Goal: Task Accomplishment & Management: Manage account settings

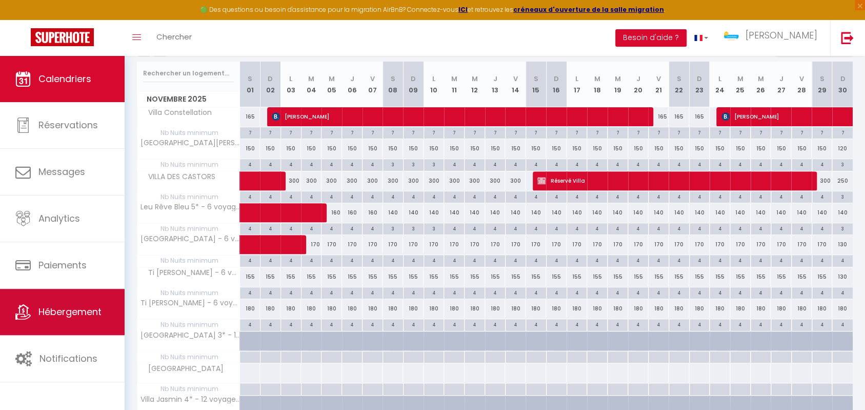
scroll to position [170, 0]
click at [90, 312] on span "Hébergement" at bounding box center [69, 311] width 63 height 13
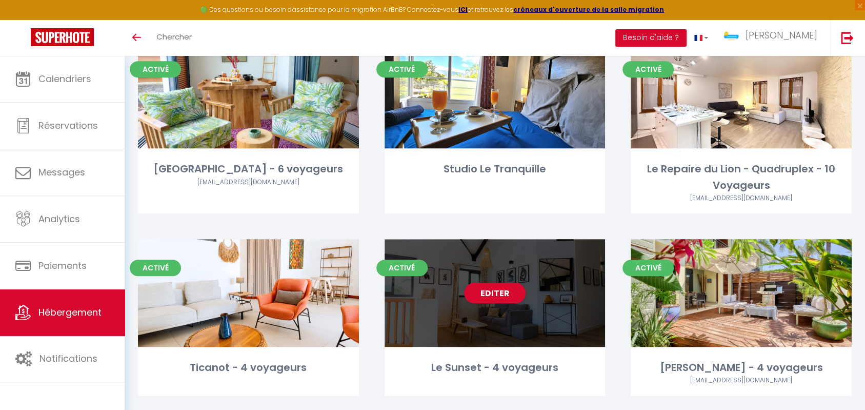
scroll to position [364, 0]
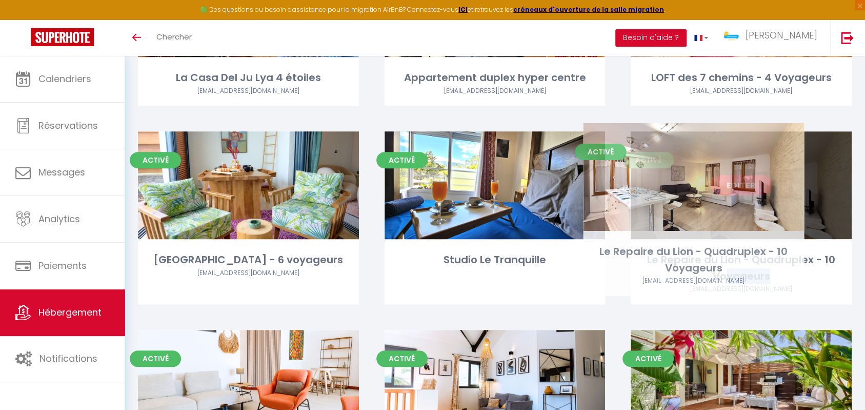
drag, startPoint x: 774, startPoint y: 278, endPoint x: 728, endPoint y: 270, distance: 46.5
click at [728, 270] on div "Le Repaire du Lion - Quadruplex - 10 Voyageurs" at bounding box center [741, 268] width 221 height 32
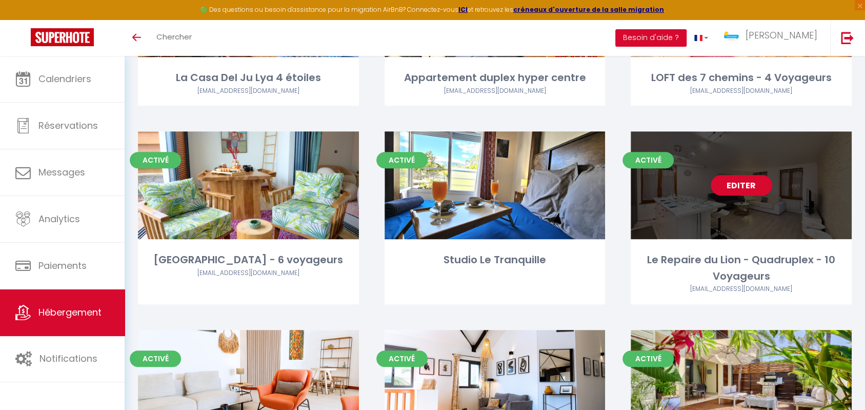
click at [744, 251] on div "Activé Editer Le Repaire du Lion - Quadruplex - 10 Voyageurs stractmansaintcyr@…" at bounding box center [741, 217] width 221 height 173
select select "3"
select select "2"
select select "1"
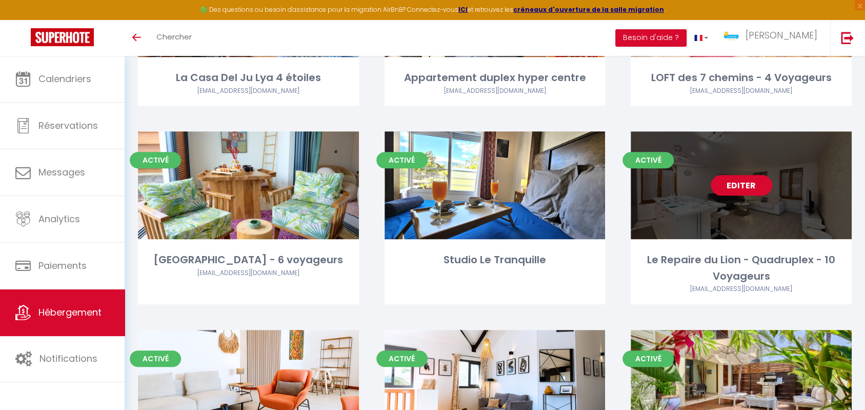
select select
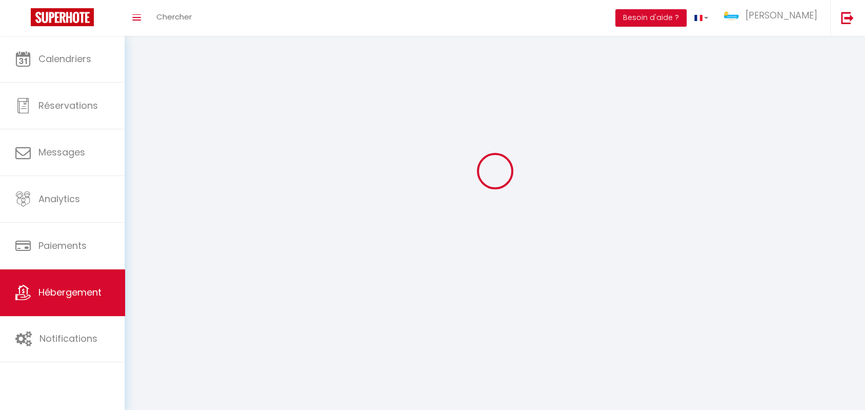
select select
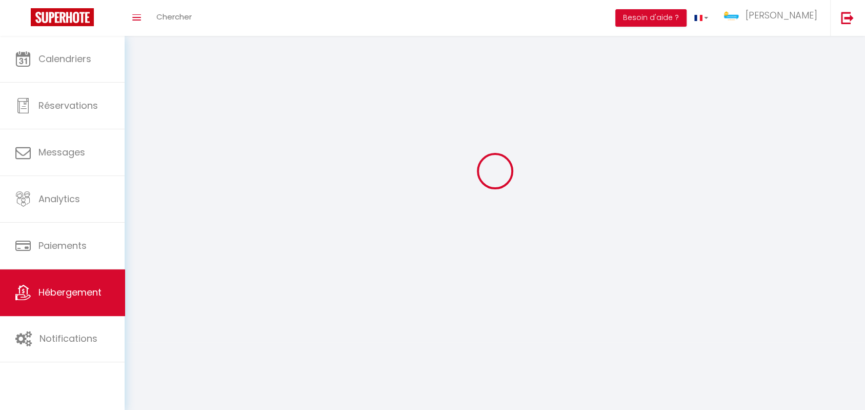
select select
checkbox input "false"
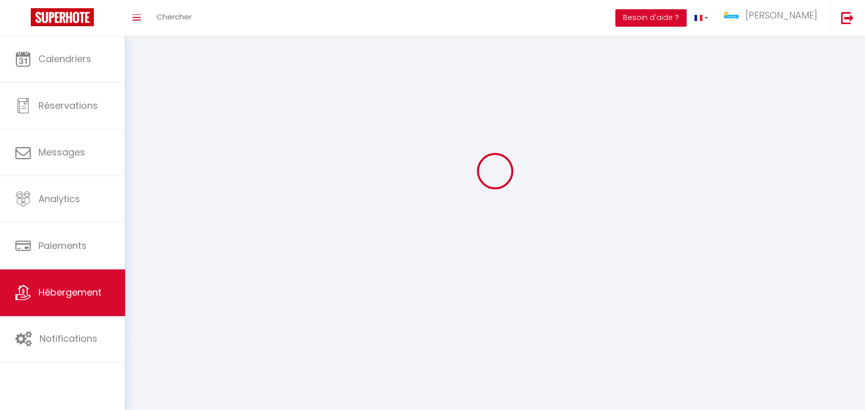
select select
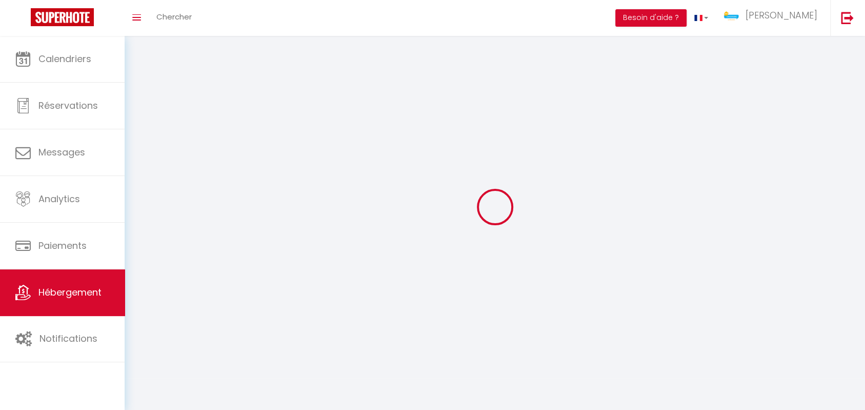
select select
checkbox input "false"
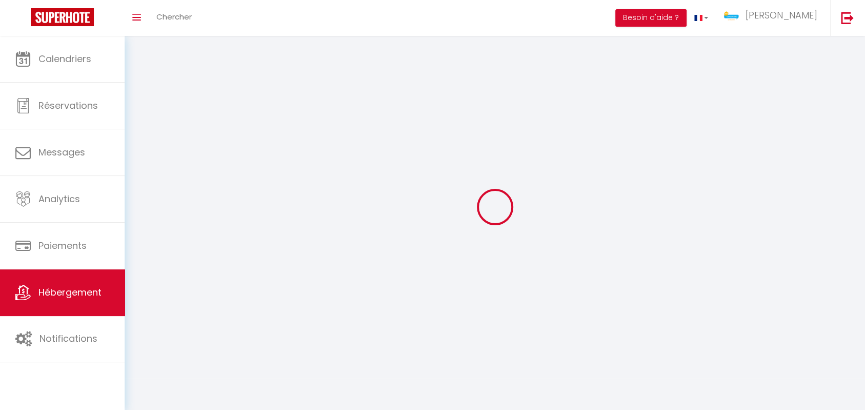
checkbox input "false"
select select
select select "28"
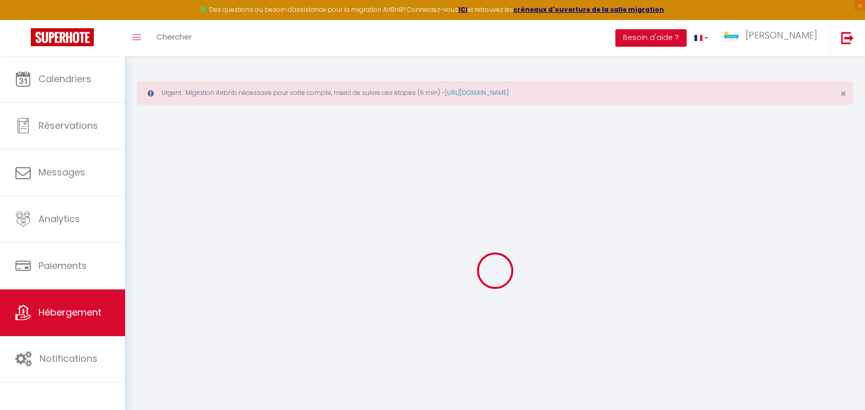
select select
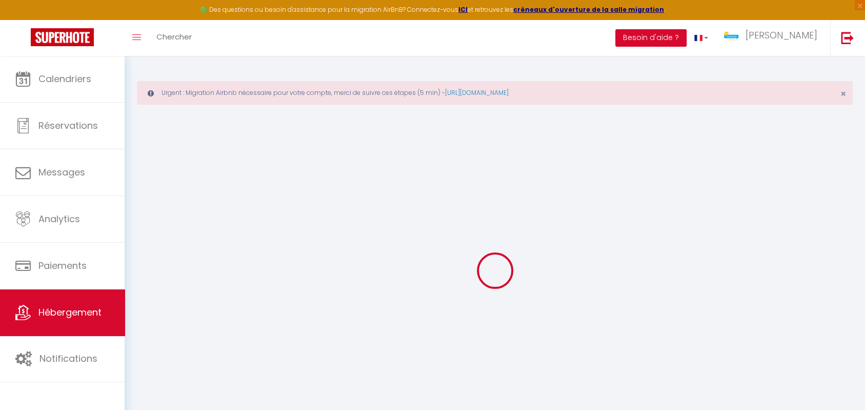
select select
checkbox input "false"
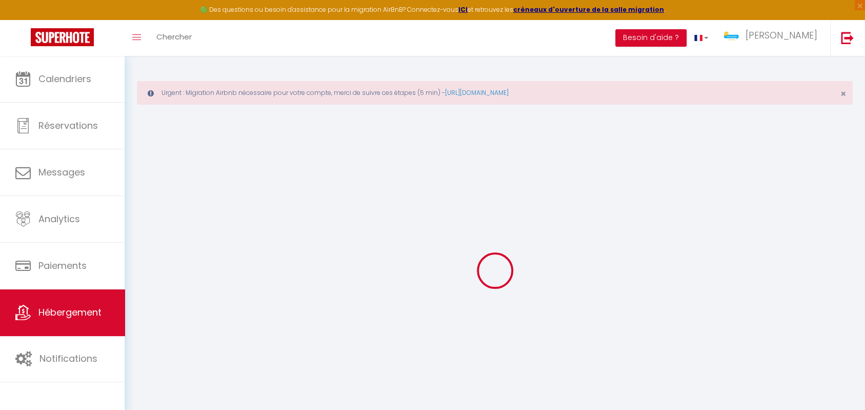
select select
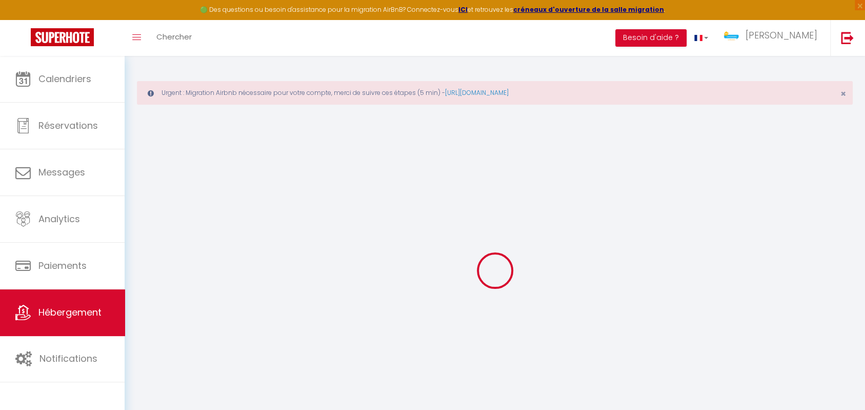
select select
checkbox input "false"
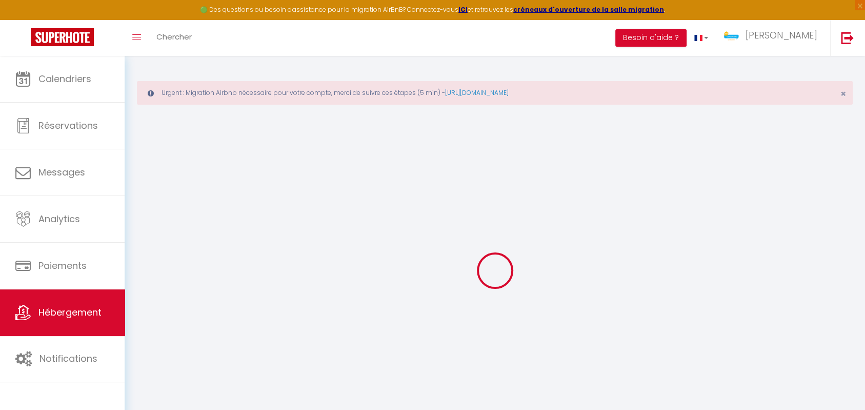
checkbox input "false"
select select
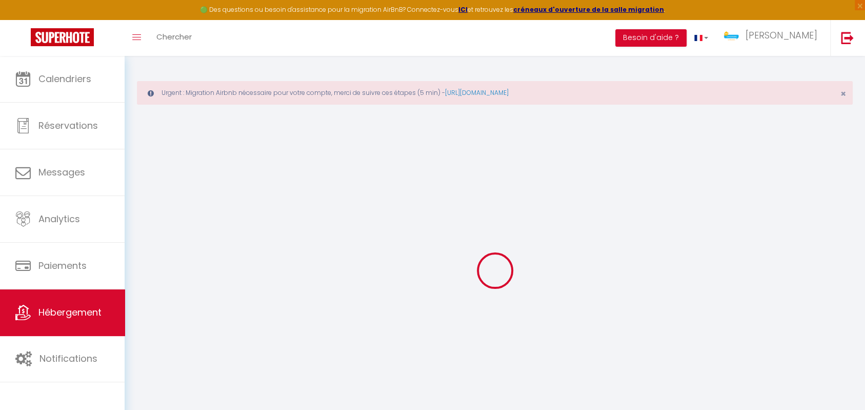
select select
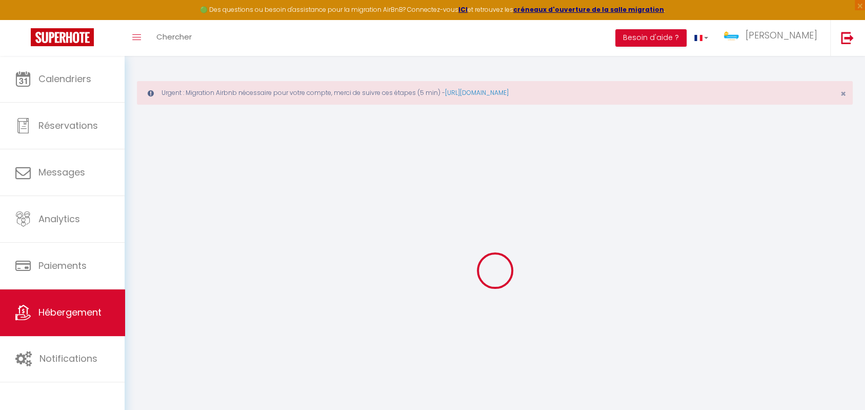
checkbox input "false"
select select
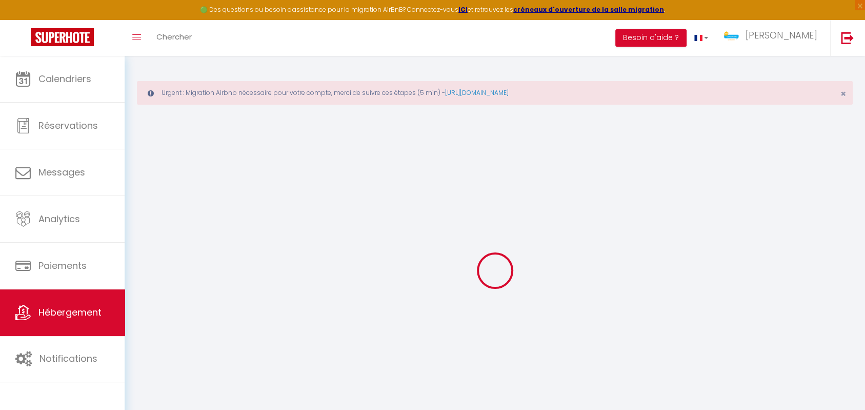
select select
type input "Le Repaire du Lion - Quadruplex - 10 Voyageurs"
type input "Nicolas"
type input "Saint-Cyr"
type input "44 faubourg de France"
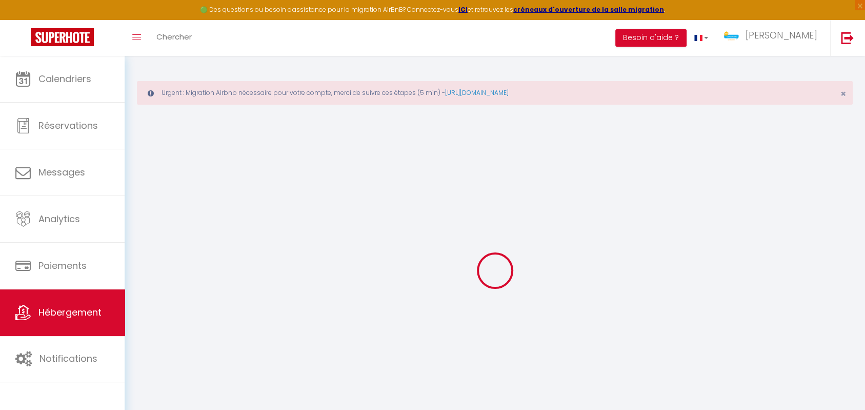
type input "90000"
type input "Belfort"
select select "10"
select select "5"
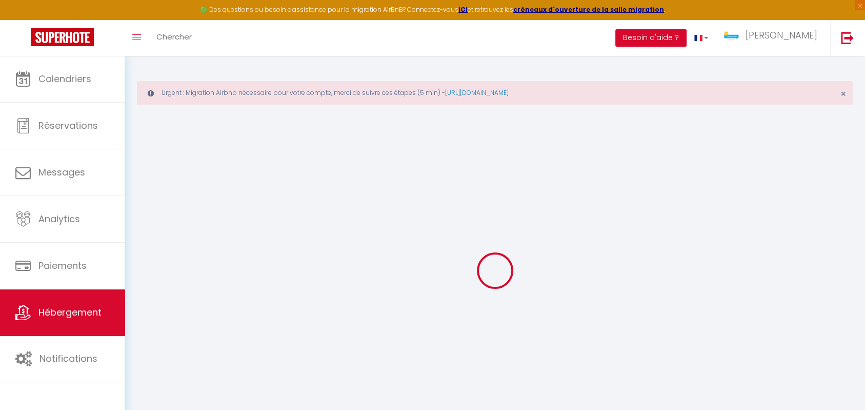
select select "3"
type input "170"
type input "12"
type input "150"
type input "5"
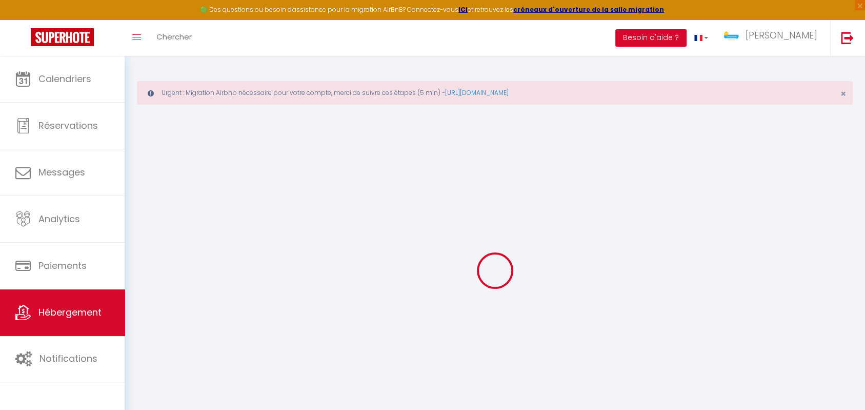
type input "2.30"
type input "500"
select select
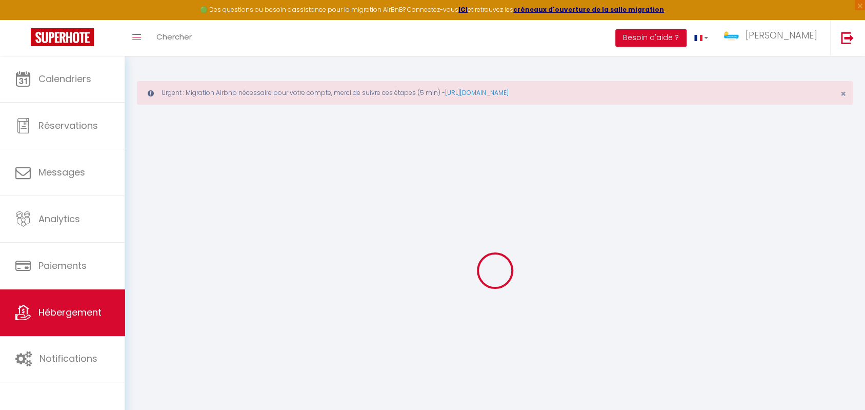
select select
type input "44 Faubourg de France"
type input "90000"
type input "Belfort"
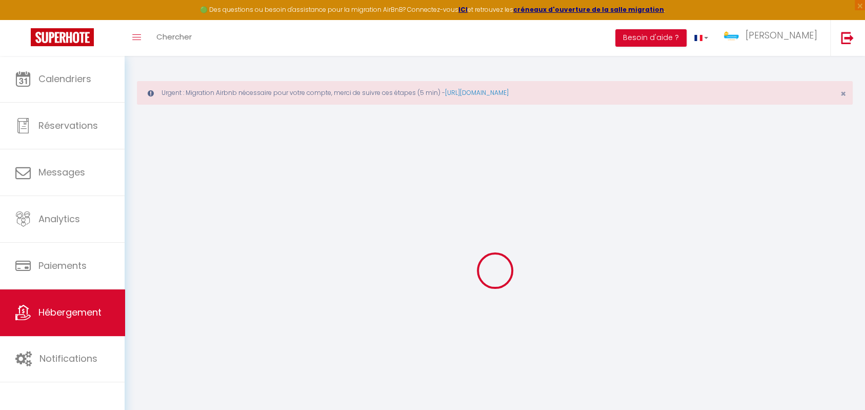
type input "[EMAIL_ADDRESS][DOMAIN_NAME]"
select select "15926"
checkbox input "false"
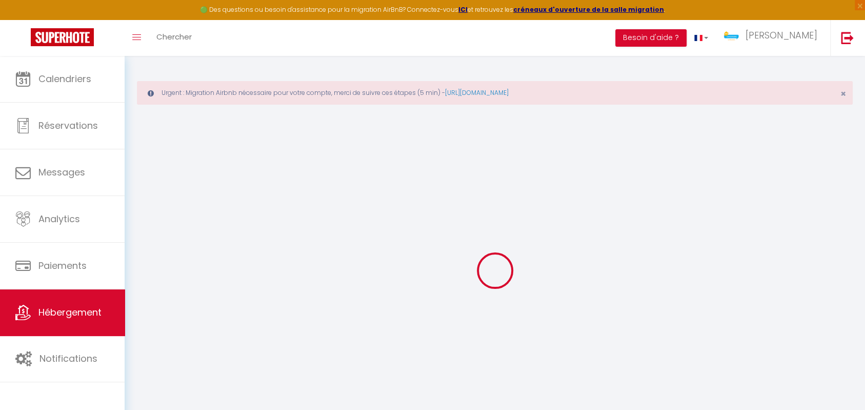
checkbox input "false"
radio input "true"
type input "110"
type input "0"
type input "40"
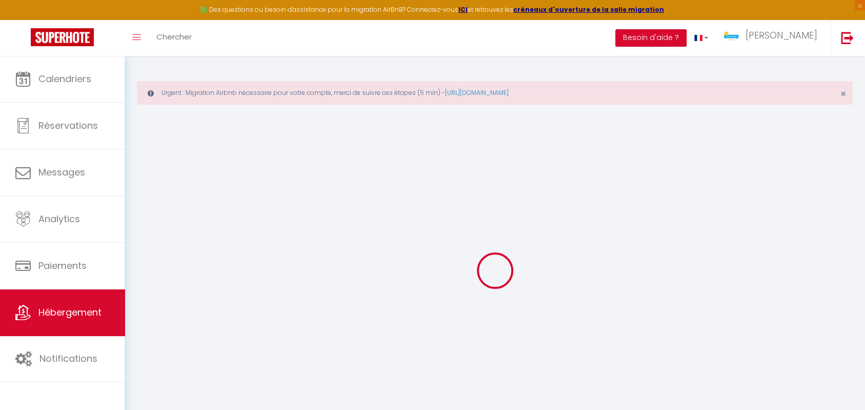
type input "0"
select select
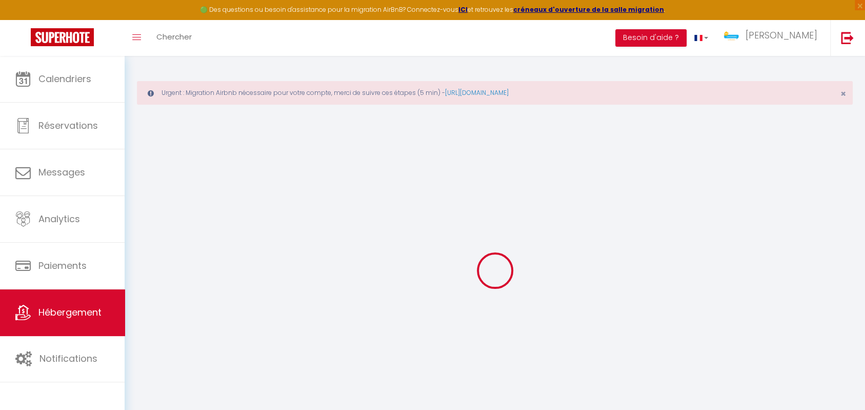
select select
checkbox input "false"
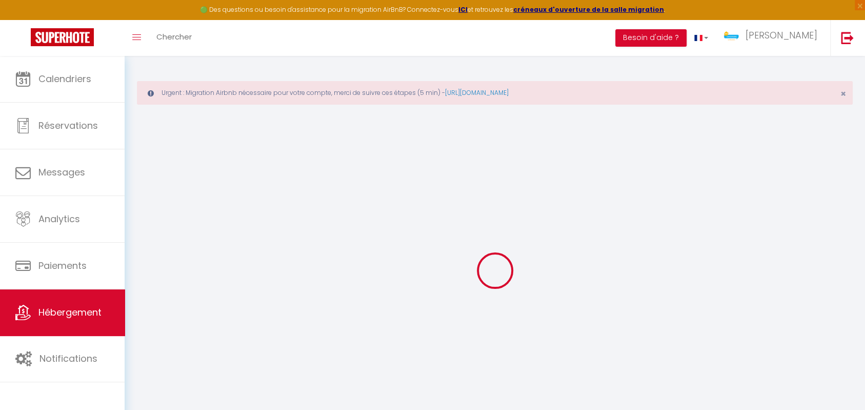
select select
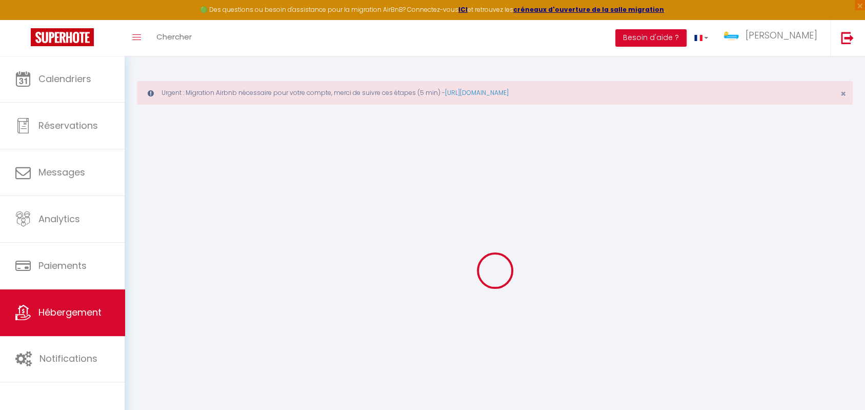
checkbox input "false"
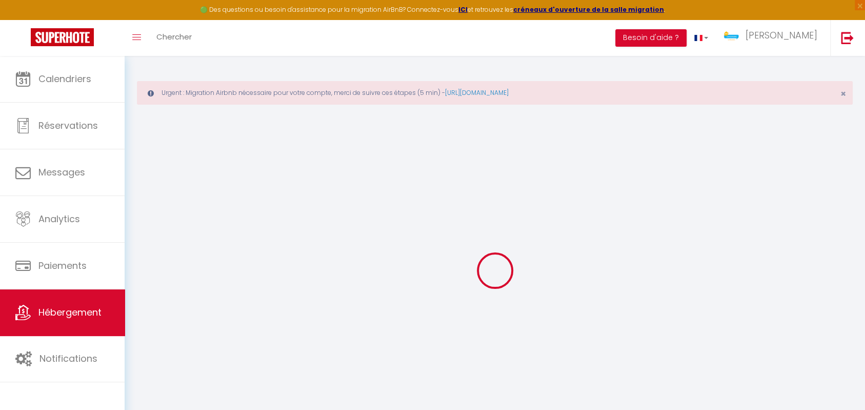
checkbox input "false"
select select "16:00"
select select "23:45"
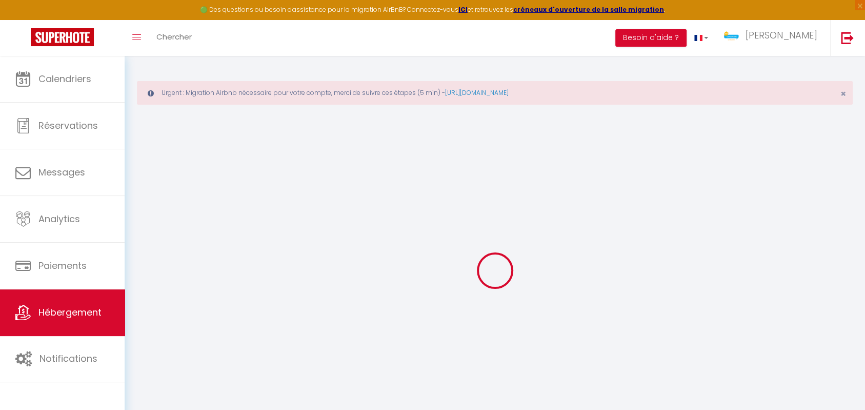
select select "10:00"
select select "30"
select select "120"
checkbox input "false"
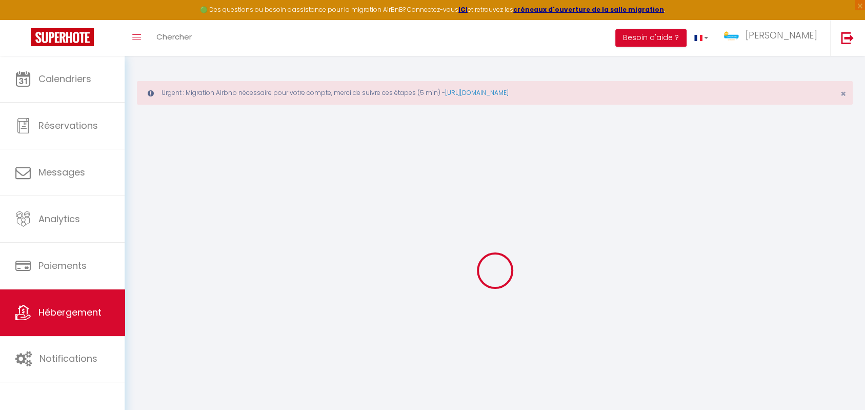
checkbox input "false"
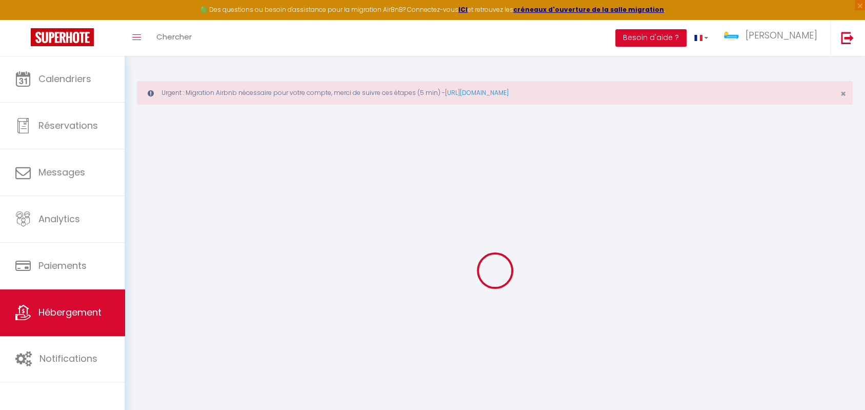
checkbox input "false"
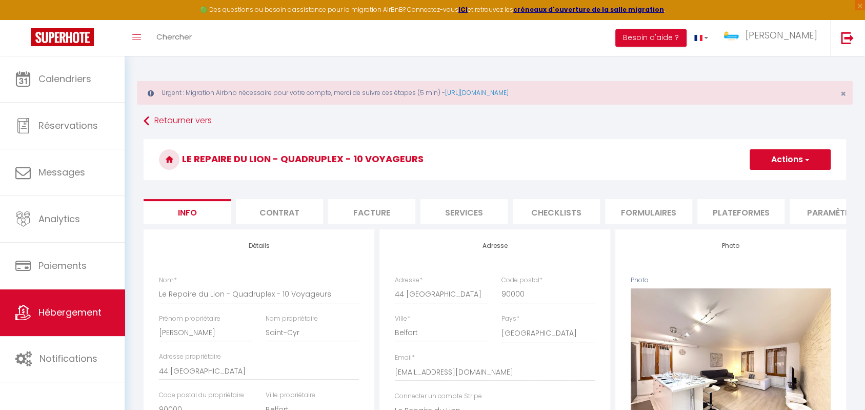
click at [256, 152] on h3 "Le Repaire du Lion - Quadruplex - 10 Voyageurs" at bounding box center [495, 159] width 702 height 41
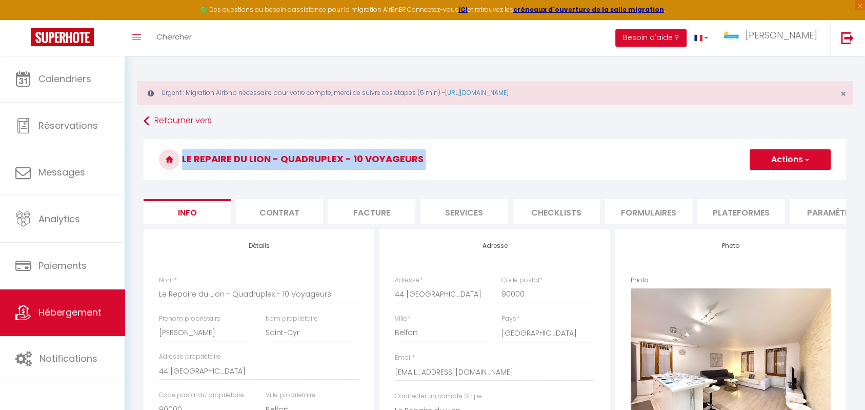
click at [256, 152] on h3 "Le Repaire du Lion - Quadruplex - 10 Voyageurs" at bounding box center [495, 159] width 702 height 41
copy form "Le Repaire du Lion - Quadruplex - 10 Voyageurs Actions Dupliquer Supprimer Impo…"
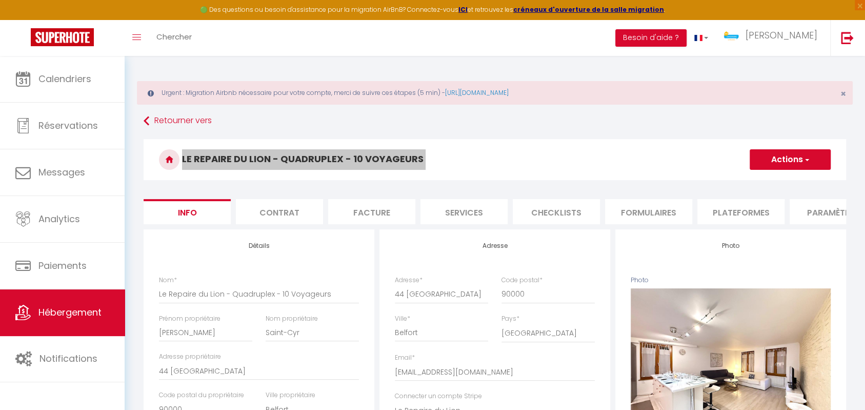
checkbox input "false"
